Goal: Book appointment/travel/reservation

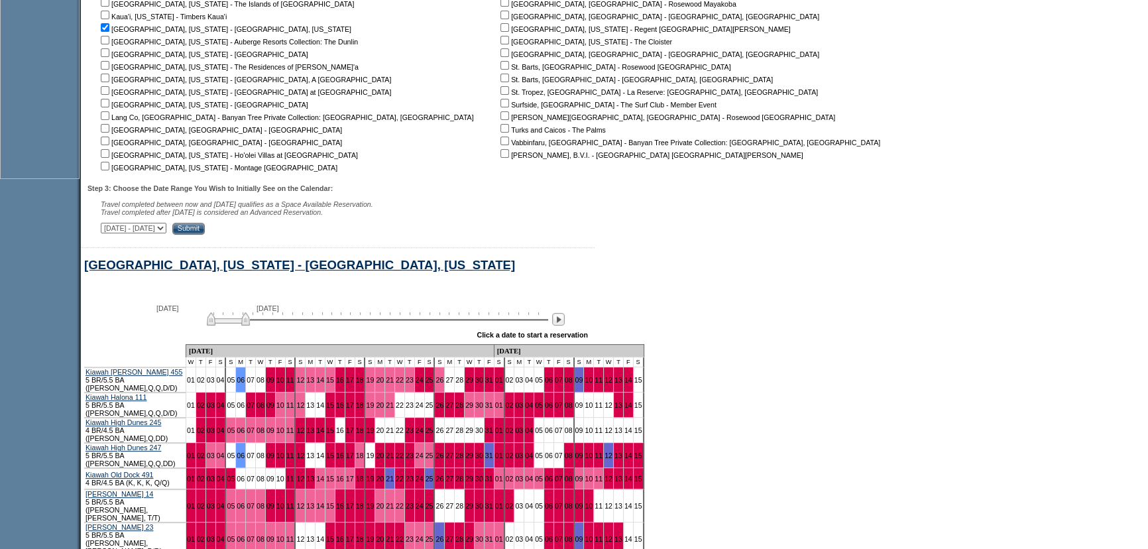
scroll to position [475, 0]
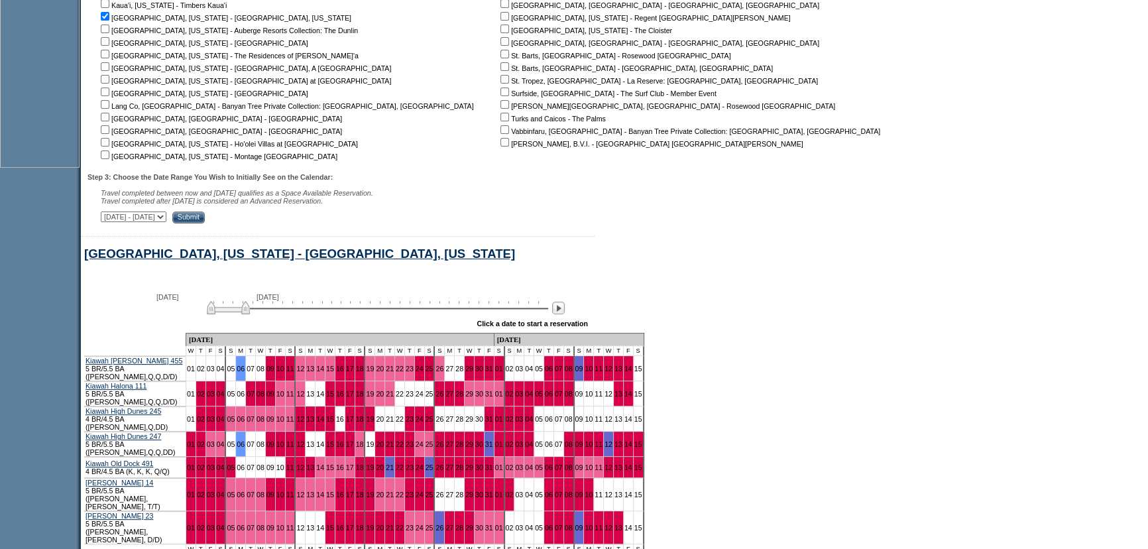
click at [761, 333] on form "Follow Us ::" at bounding box center [574, 103] width 1148 height 1157
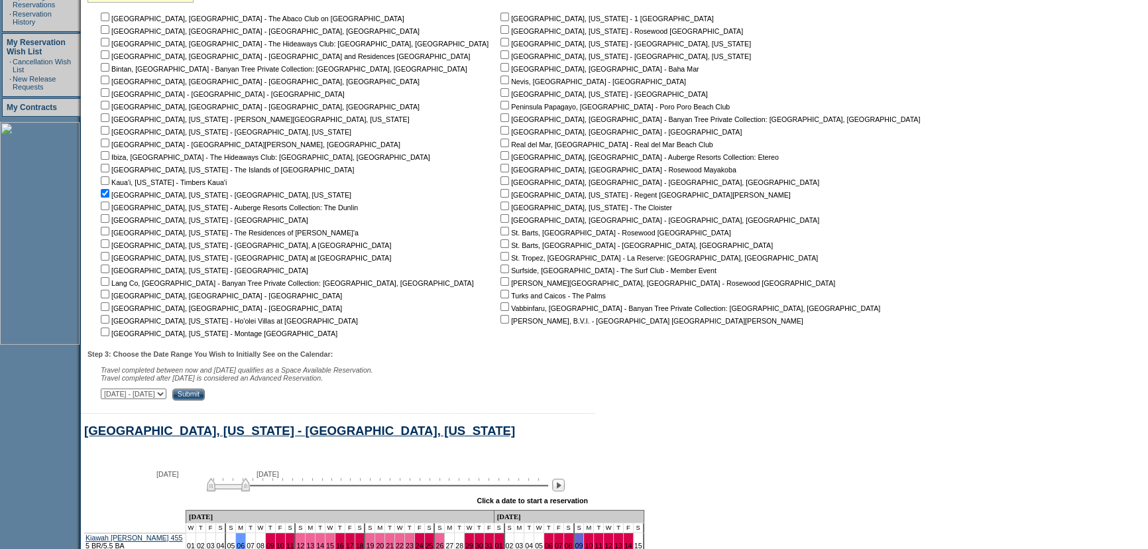
scroll to position [111, 0]
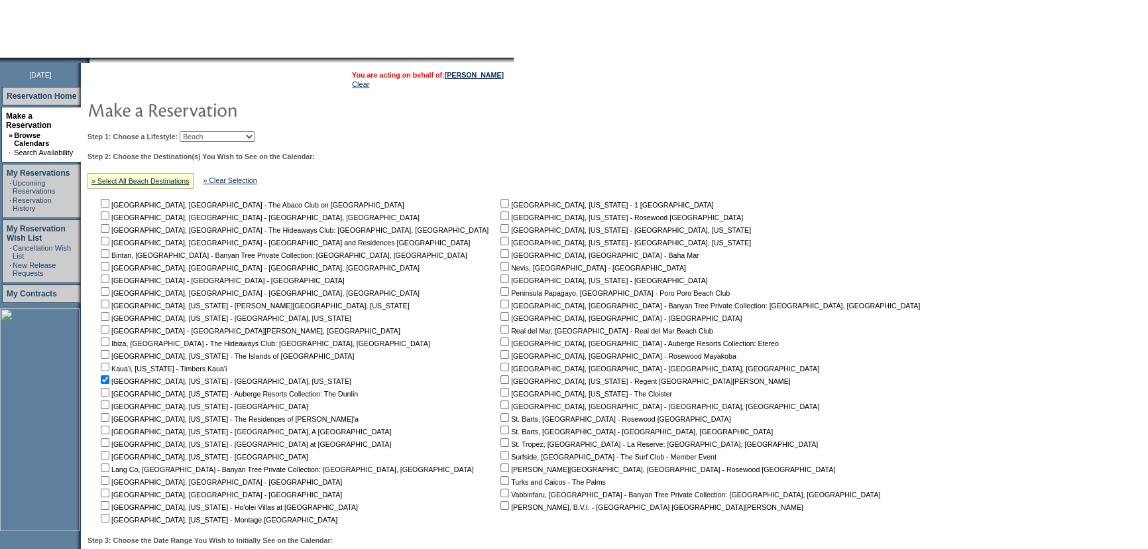
click at [228, 139] on select "Beach Leisure Metropolitan Mountain OIAL for Adventure OIAL for Couples OIAL fo…" at bounding box center [218, 136] width 76 height 11
select select "Metropolitan"
click at [202, 131] on select "Beach Leisure Metropolitan Mountain OIAL for Adventure OIAL for Couples OIAL fo…" at bounding box center [218, 136] width 76 height 11
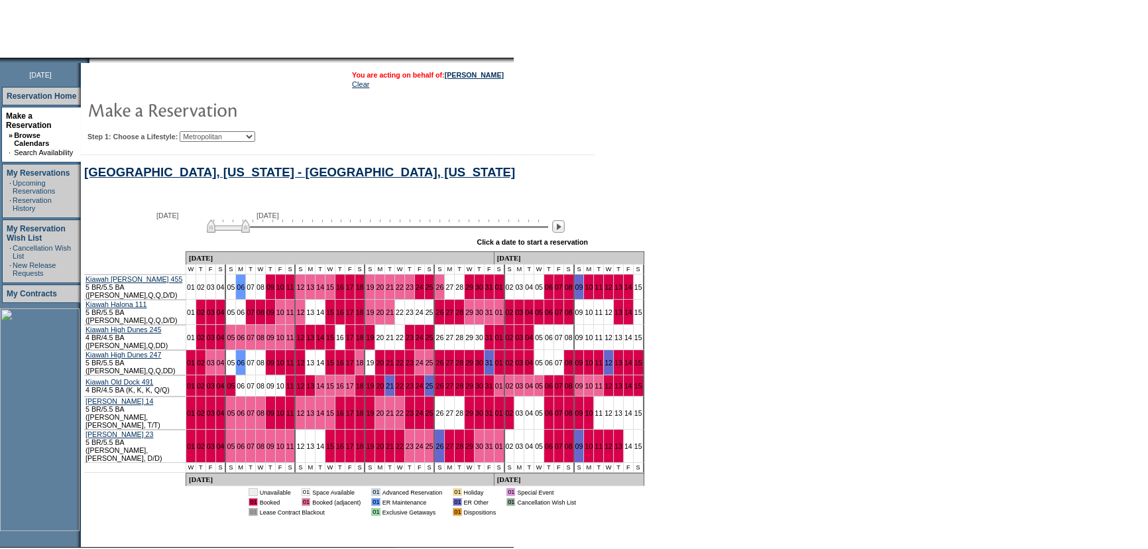
click at [859, 245] on form "Follow Us ::" at bounding box center [574, 251] width 1148 height 725
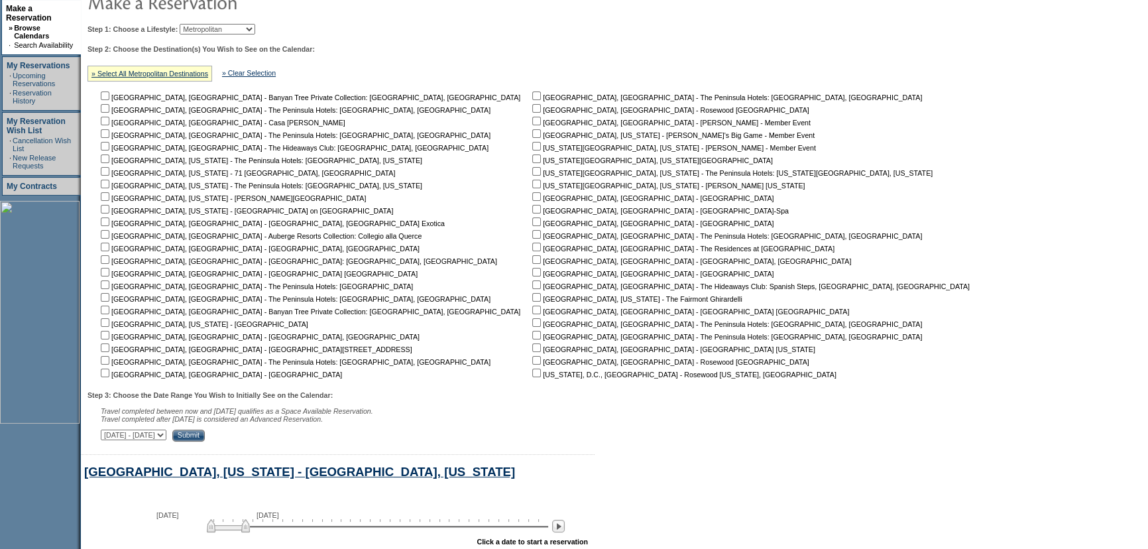
scroll to position [232, 0]
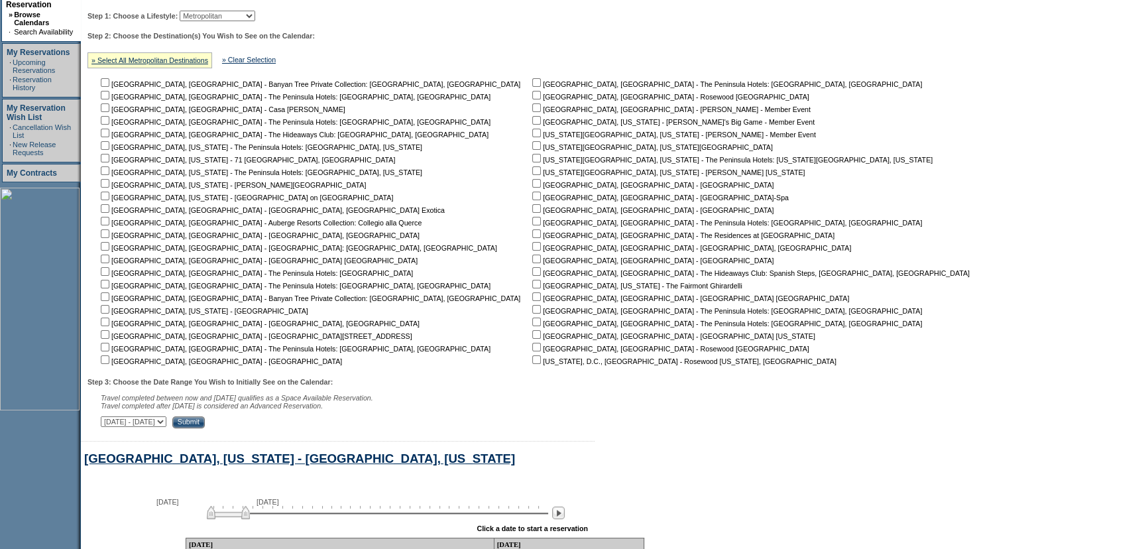
click at [530, 357] on td "[GEOGRAPHIC_DATA], [GEOGRAPHIC_DATA] - The Peninsula Hotels: [GEOGRAPHIC_DATA],…" at bounding box center [754, 221] width 448 height 290
click at [532, 358] on input "checkbox" at bounding box center [536, 359] width 9 height 9
checkbox input "true"
click at [205, 420] on input "Submit" at bounding box center [188, 422] width 32 height 12
